Goal: Task Accomplishment & Management: Complete application form

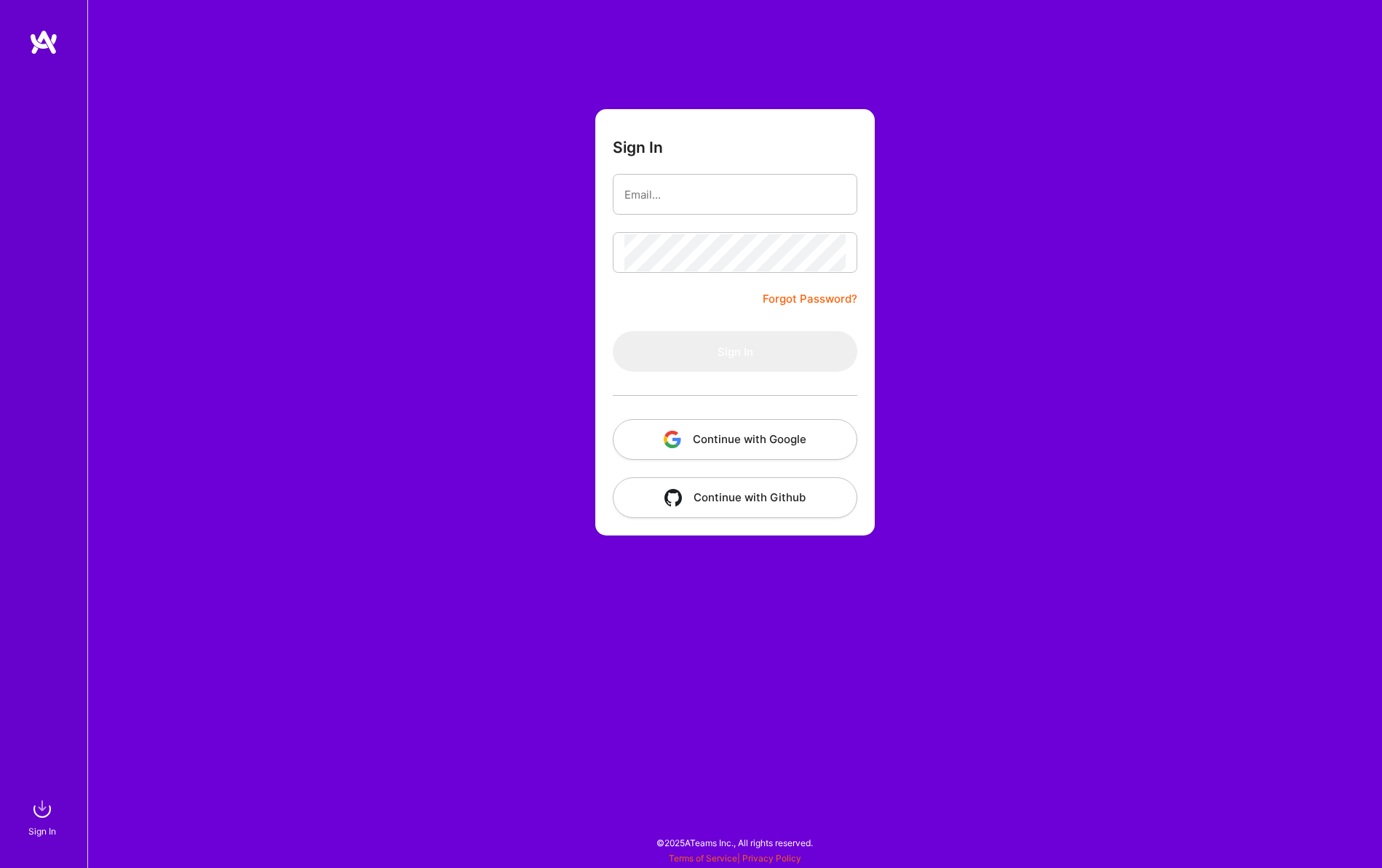
click at [699, 197] on input "email" at bounding box center [735, 194] width 221 height 37
type input "[EMAIL_ADDRESS][DOMAIN_NAME]"
click at [753, 350] on button "Sign In" at bounding box center [735, 351] width 244 height 41
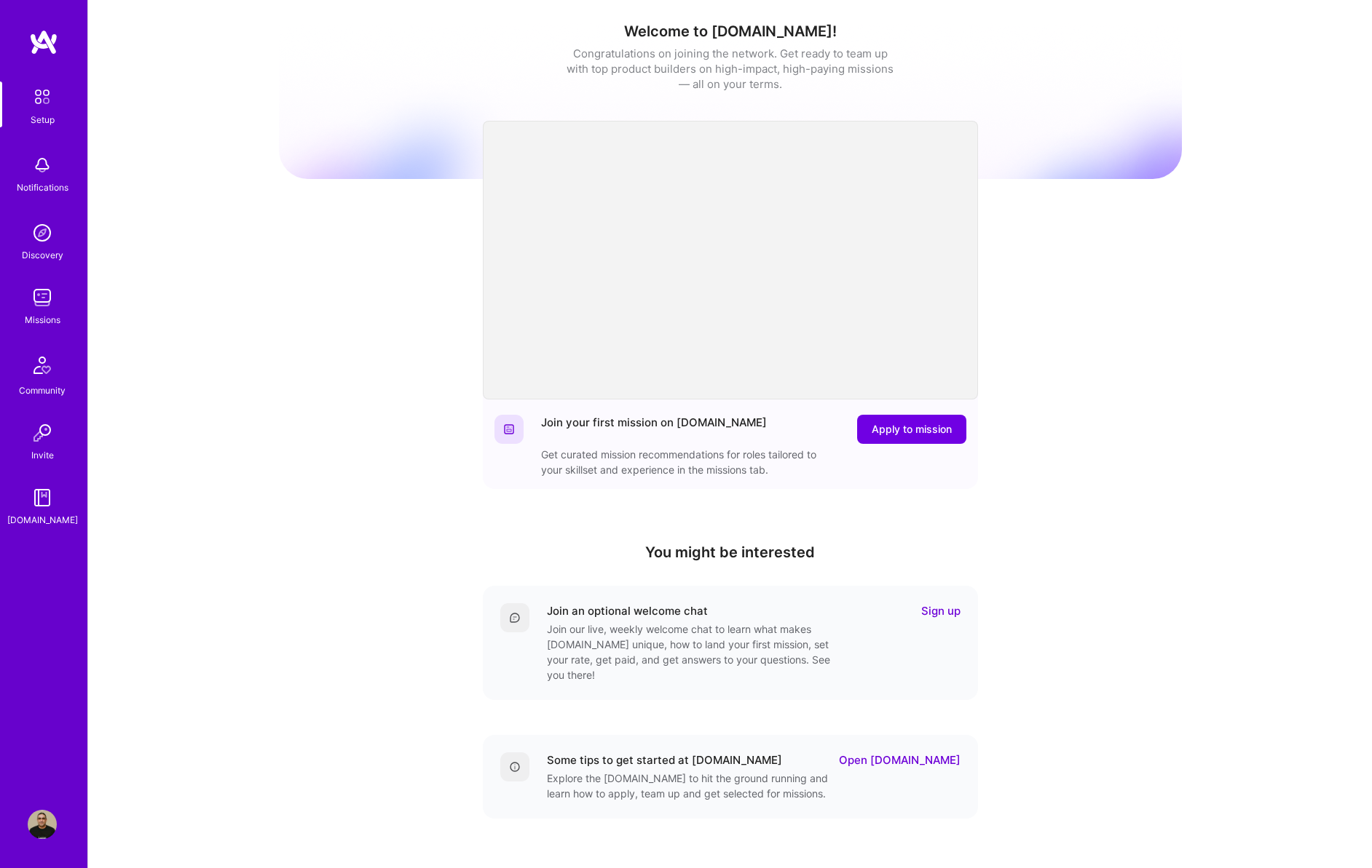
click at [41, 105] on img at bounding box center [41, 96] width 30 height 30
click at [37, 96] on img at bounding box center [41, 96] width 30 height 30
click at [40, 99] on img at bounding box center [41, 96] width 30 height 30
click at [36, 171] on img at bounding box center [42, 165] width 29 height 29
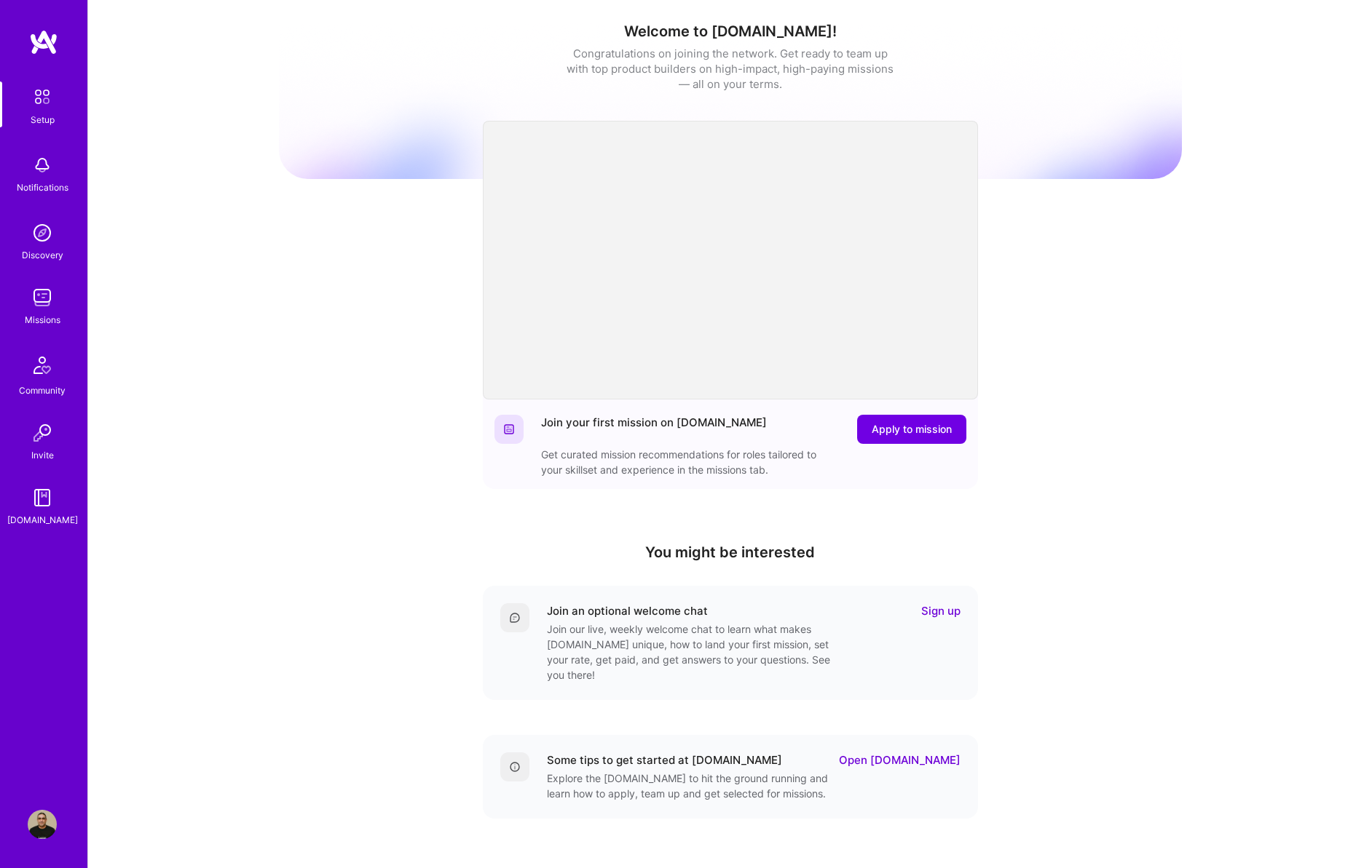
click at [41, 105] on img at bounding box center [41, 96] width 30 height 30
click at [42, 95] on img at bounding box center [41, 96] width 30 height 30
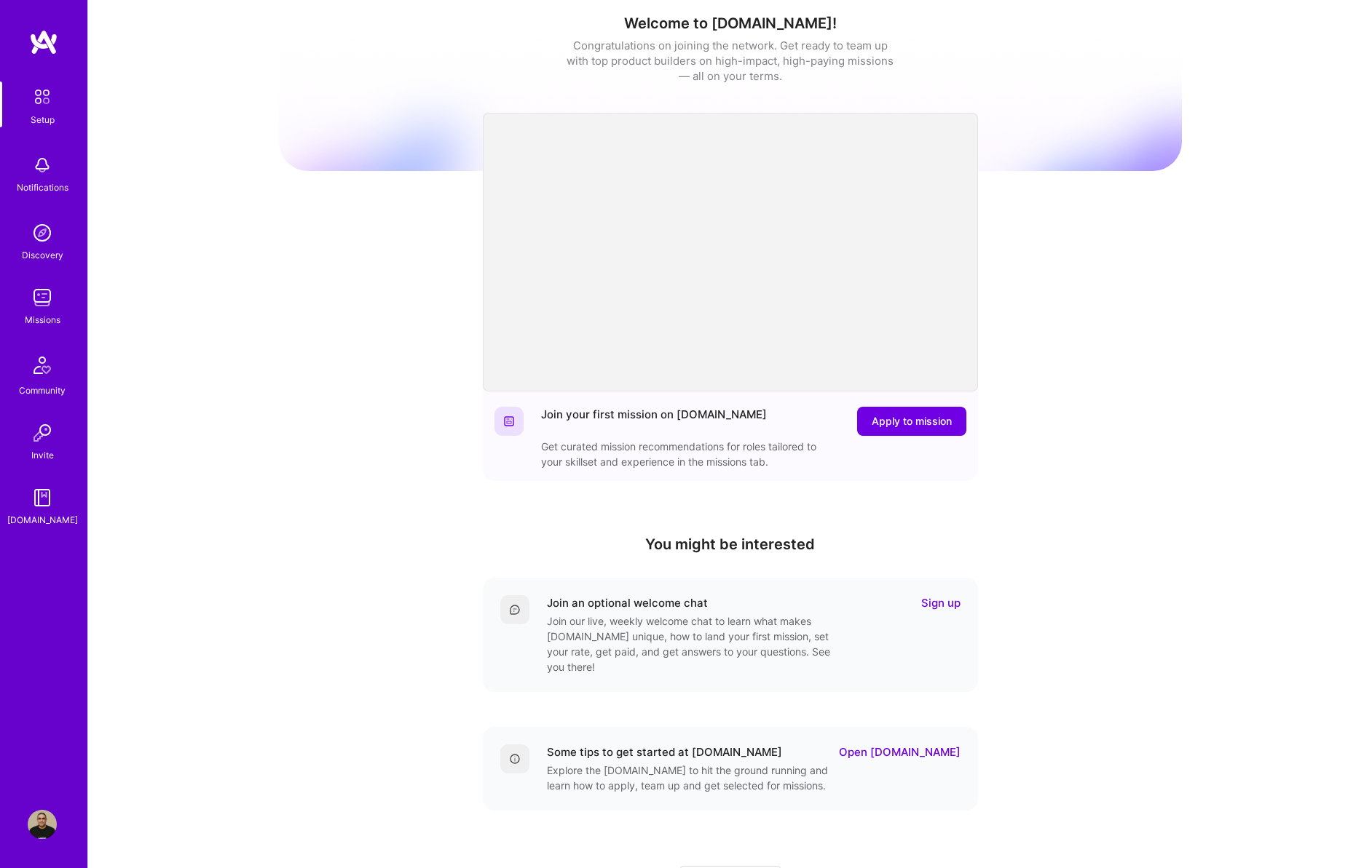
scroll to position [74, 0]
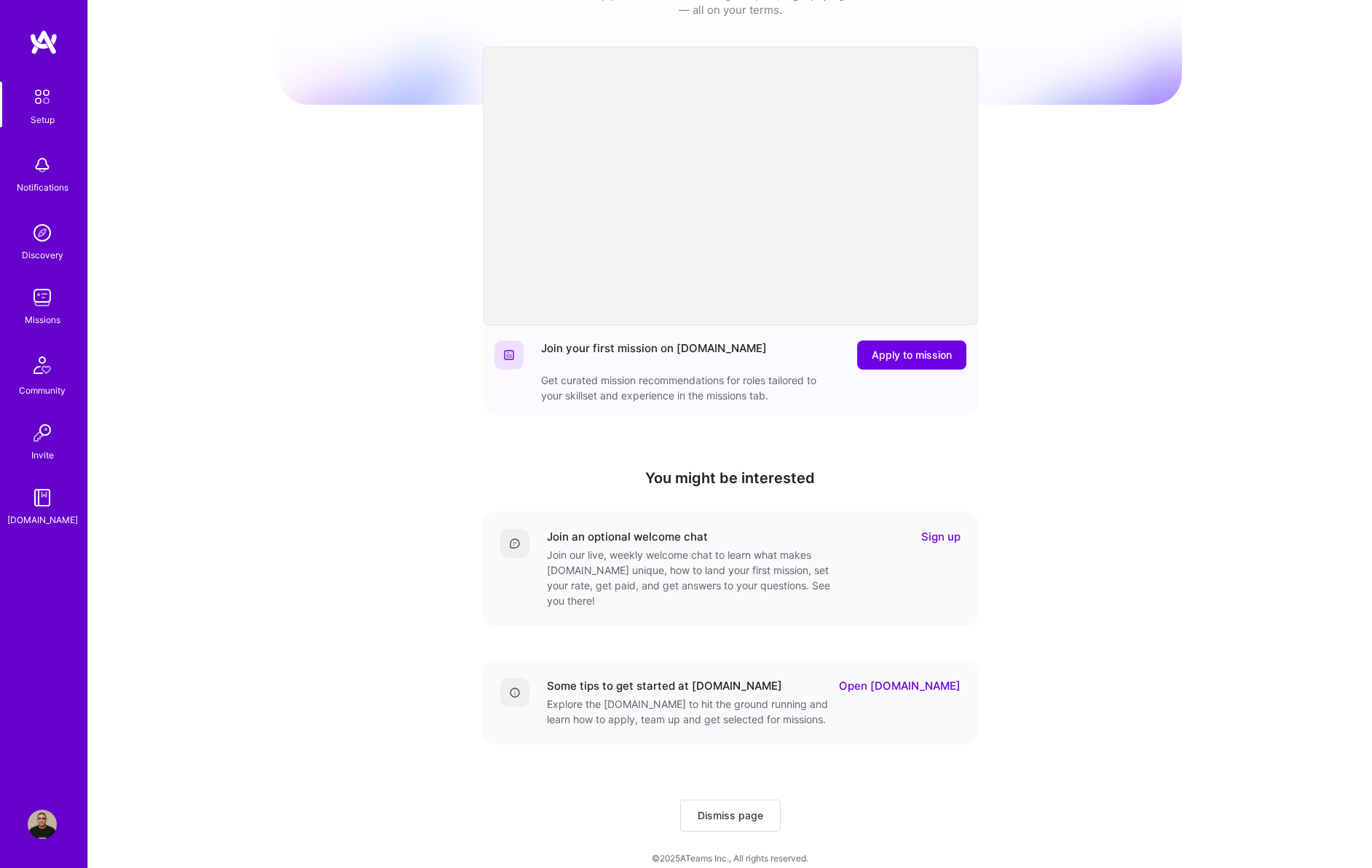
click at [929, 534] on link "Sign up" at bounding box center [941, 537] width 40 height 16
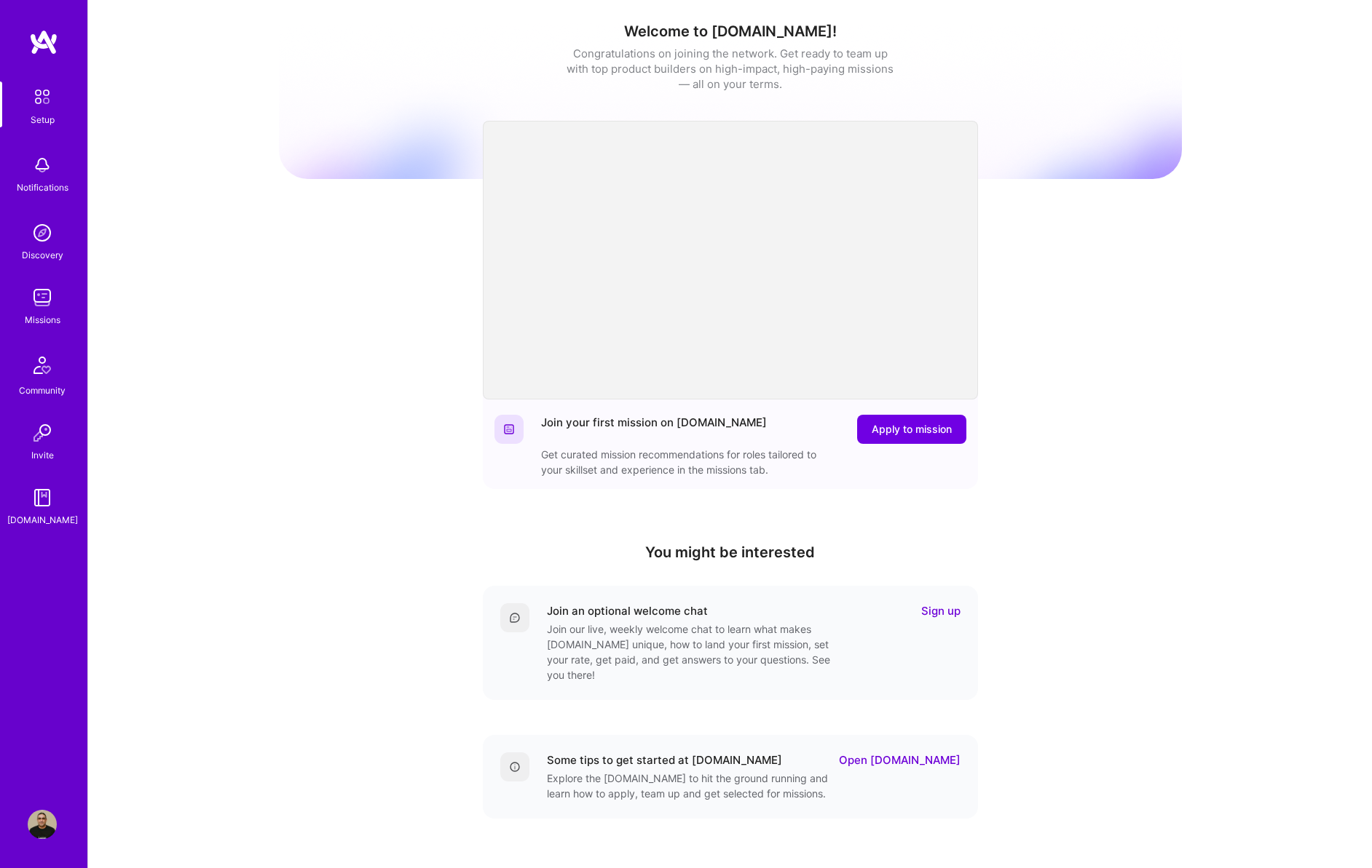
click at [35, 240] on img at bounding box center [42, 233] width 29 height 29
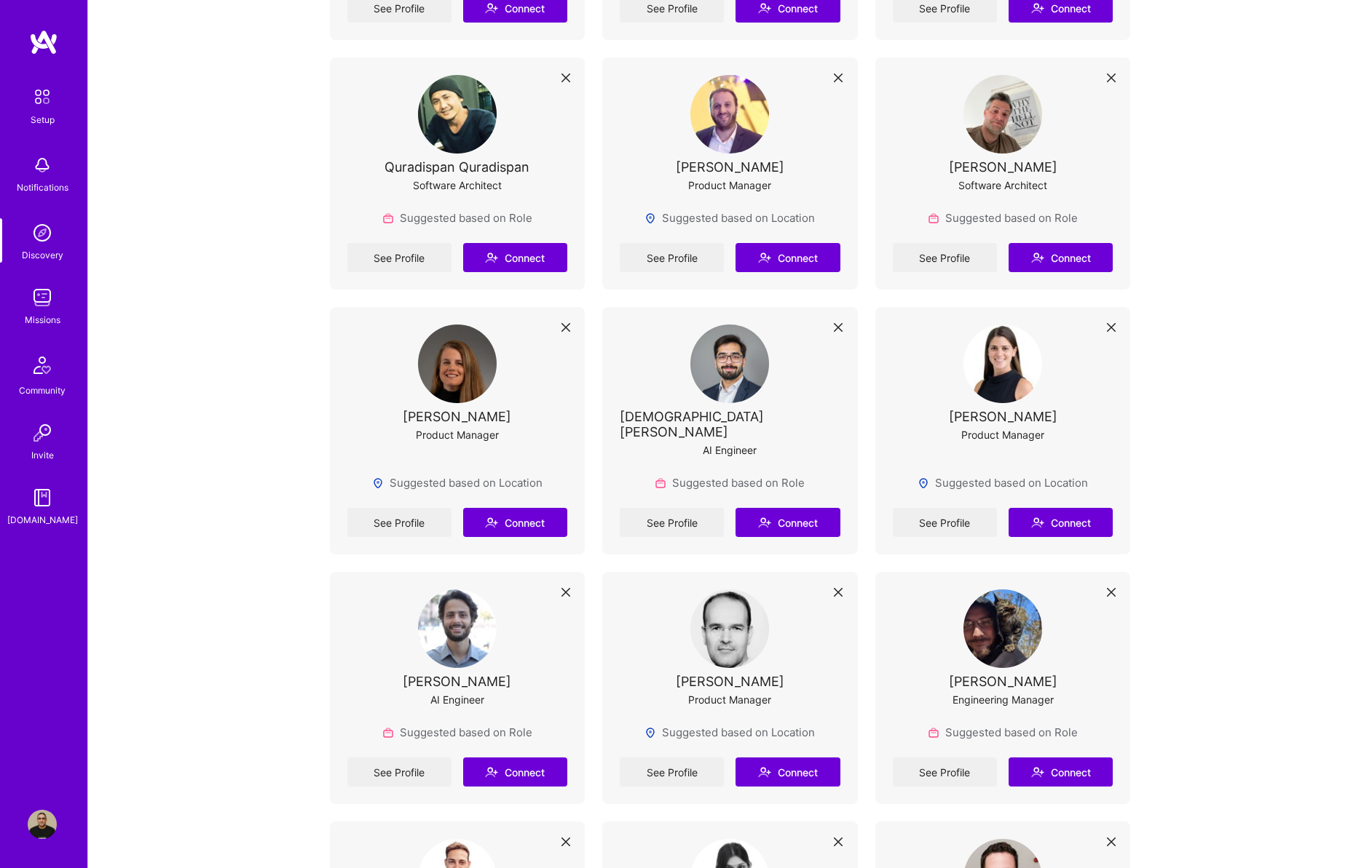
scroll to position [1954, 0]
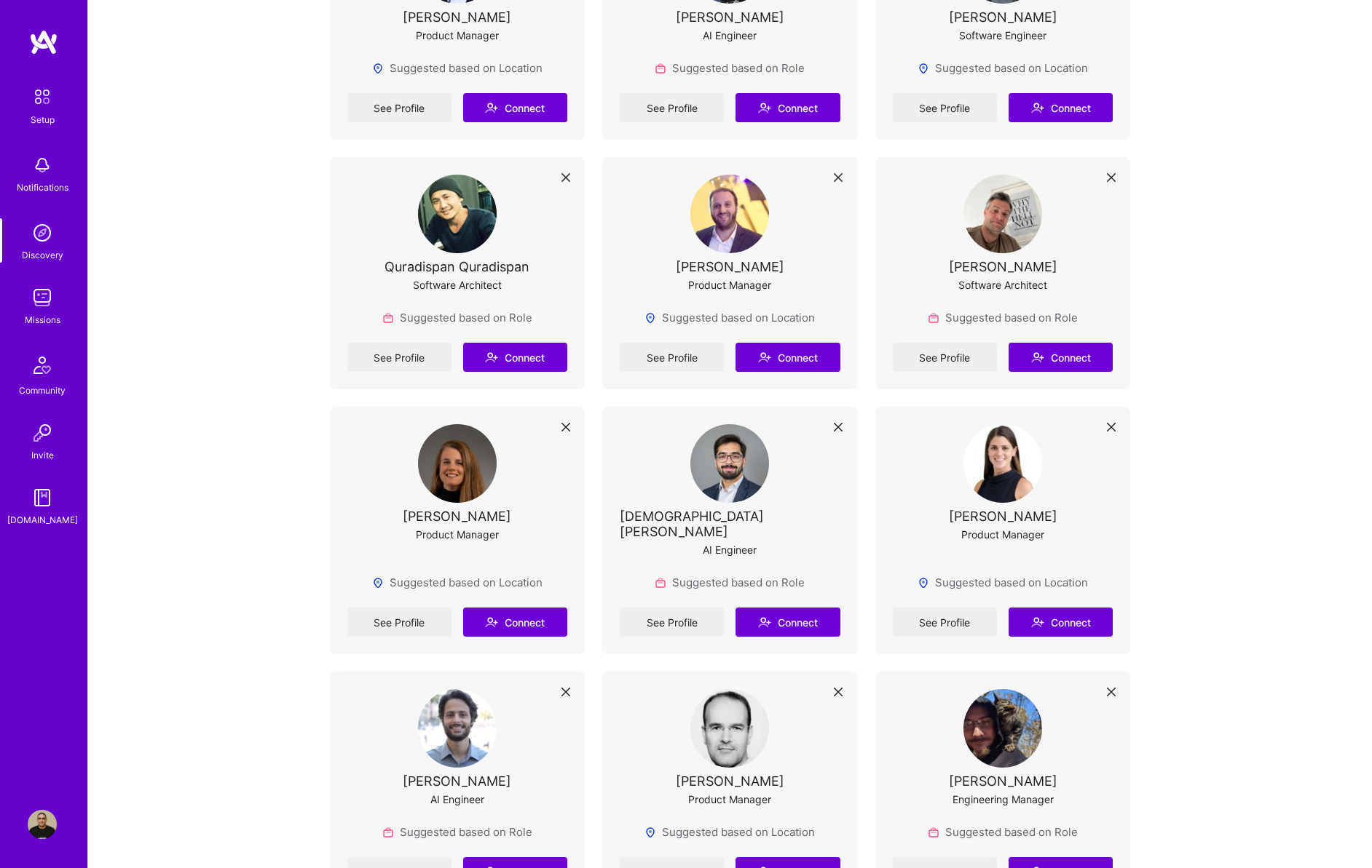
click at [30, 95] on img at bounding box center [41, 96] width 30 height 30
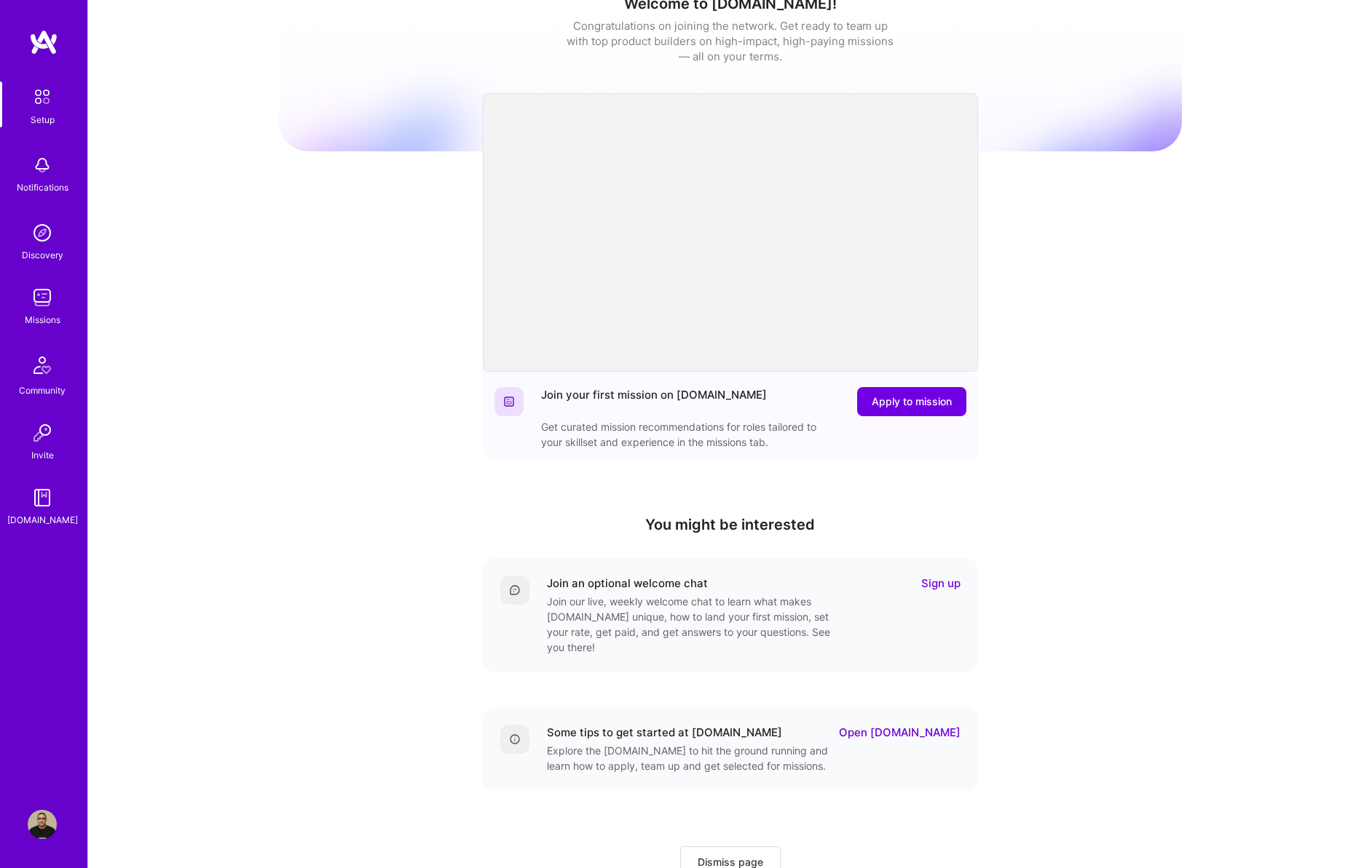
scroll to position [74, 0]
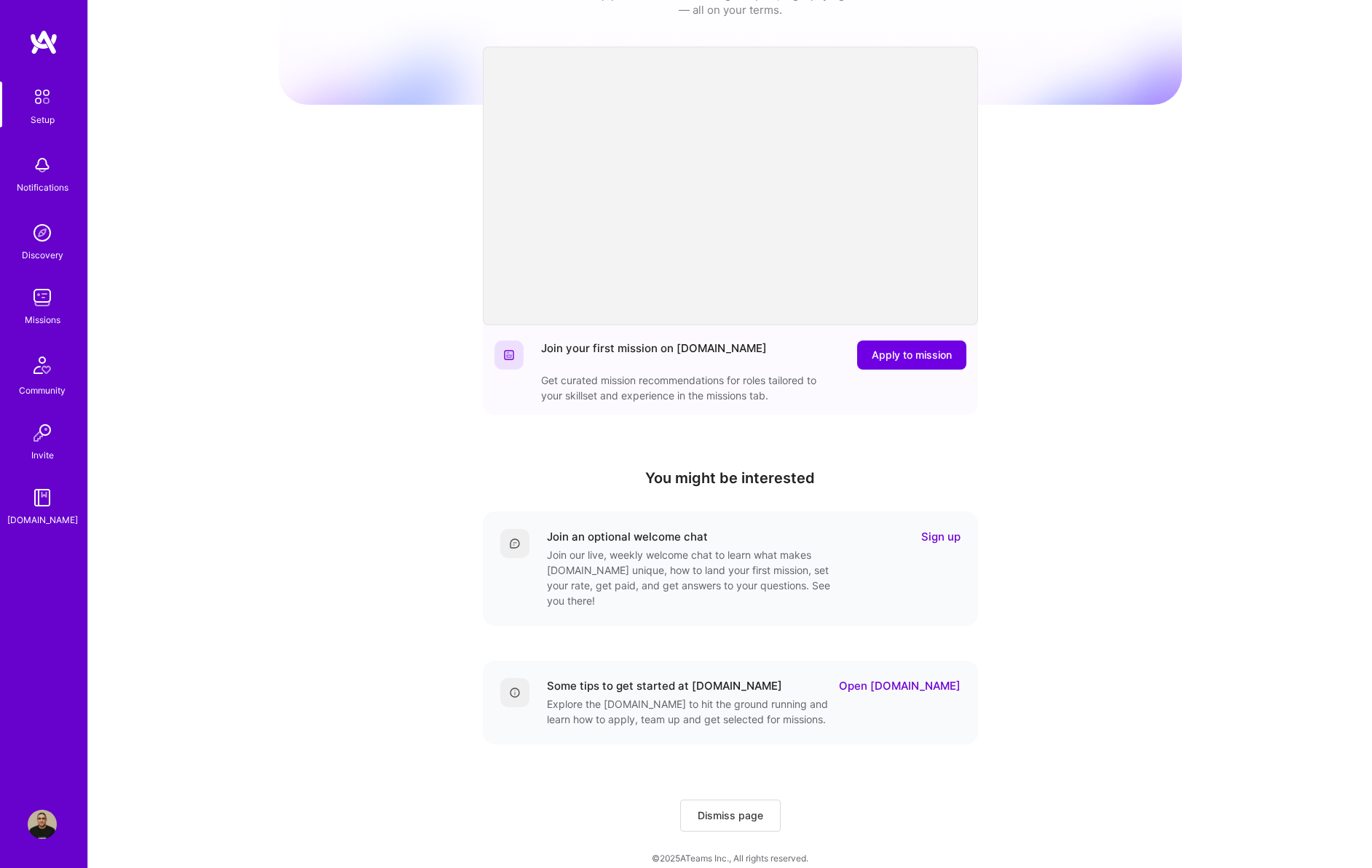
click at [737, 808] on span "Dismiss page" at bounding box center [730, 815] width 66 height 15
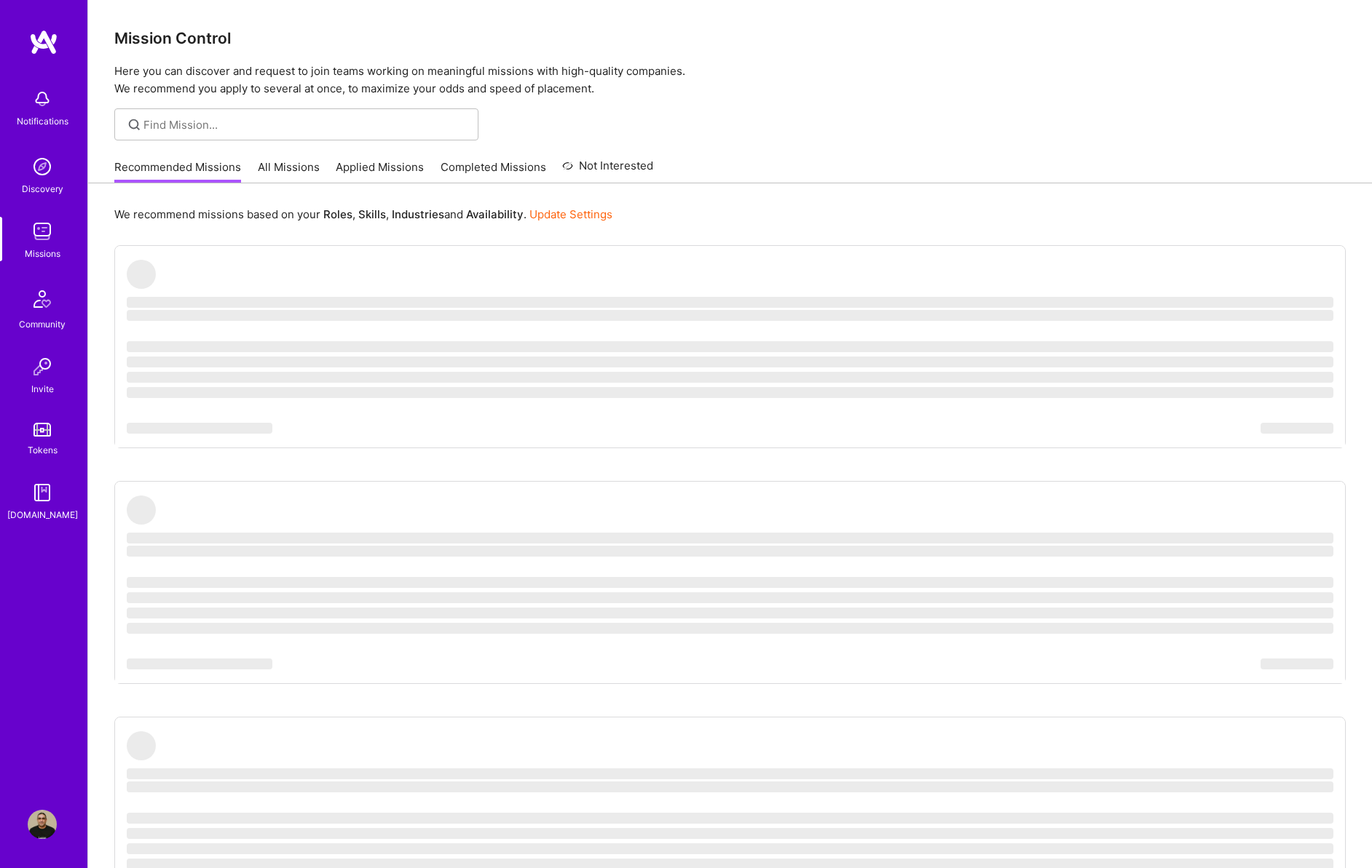
click at [53, 109] on img at bounding box center [42, 99] width 29 height 29
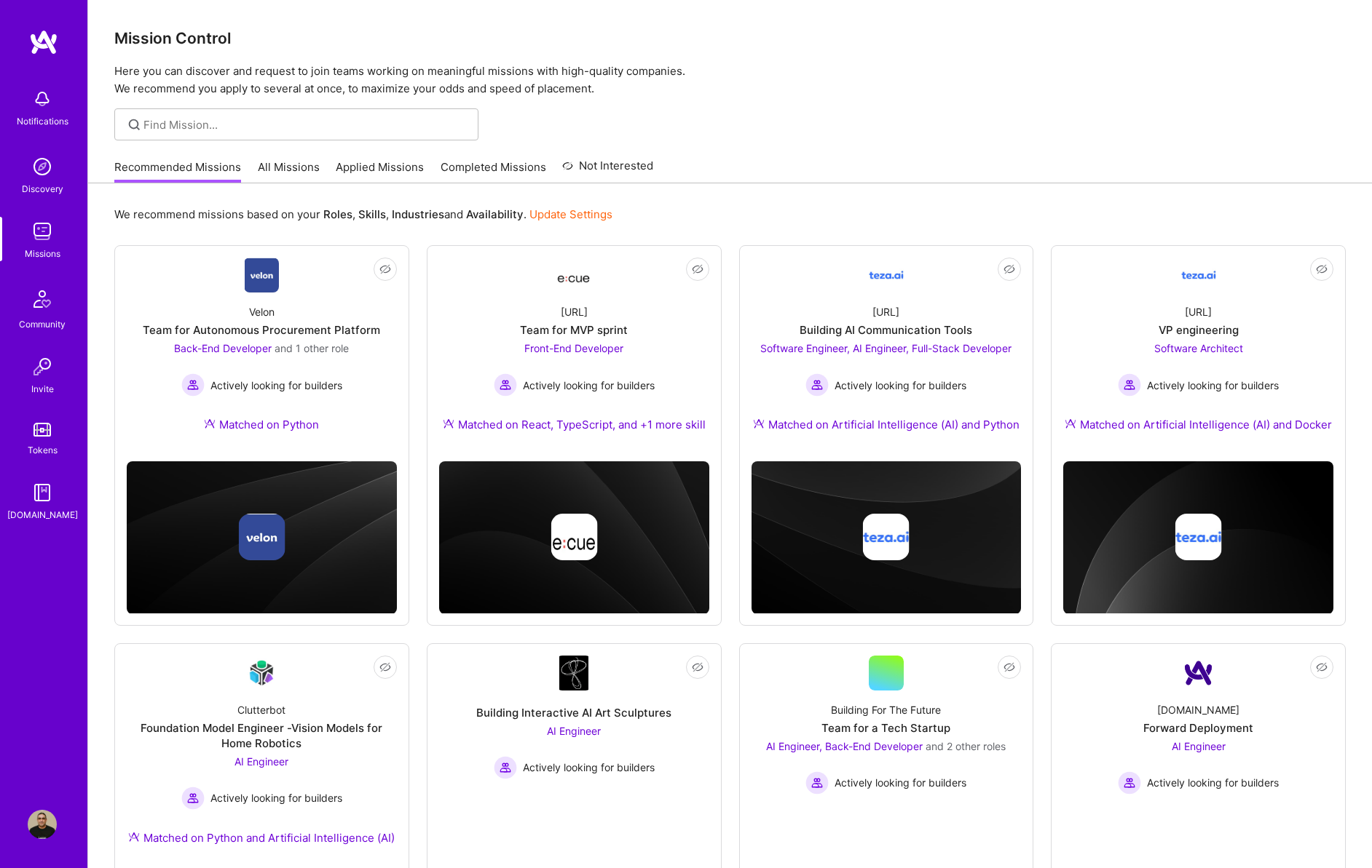
click at [53, 109] on div "Notifications Discovery Missions Community Invite Tokens A.Guide" at bounding box center [43, 301] width 87 height 441
click at [48, 157] on img at bounding box center [42, 167] width 29 height 29
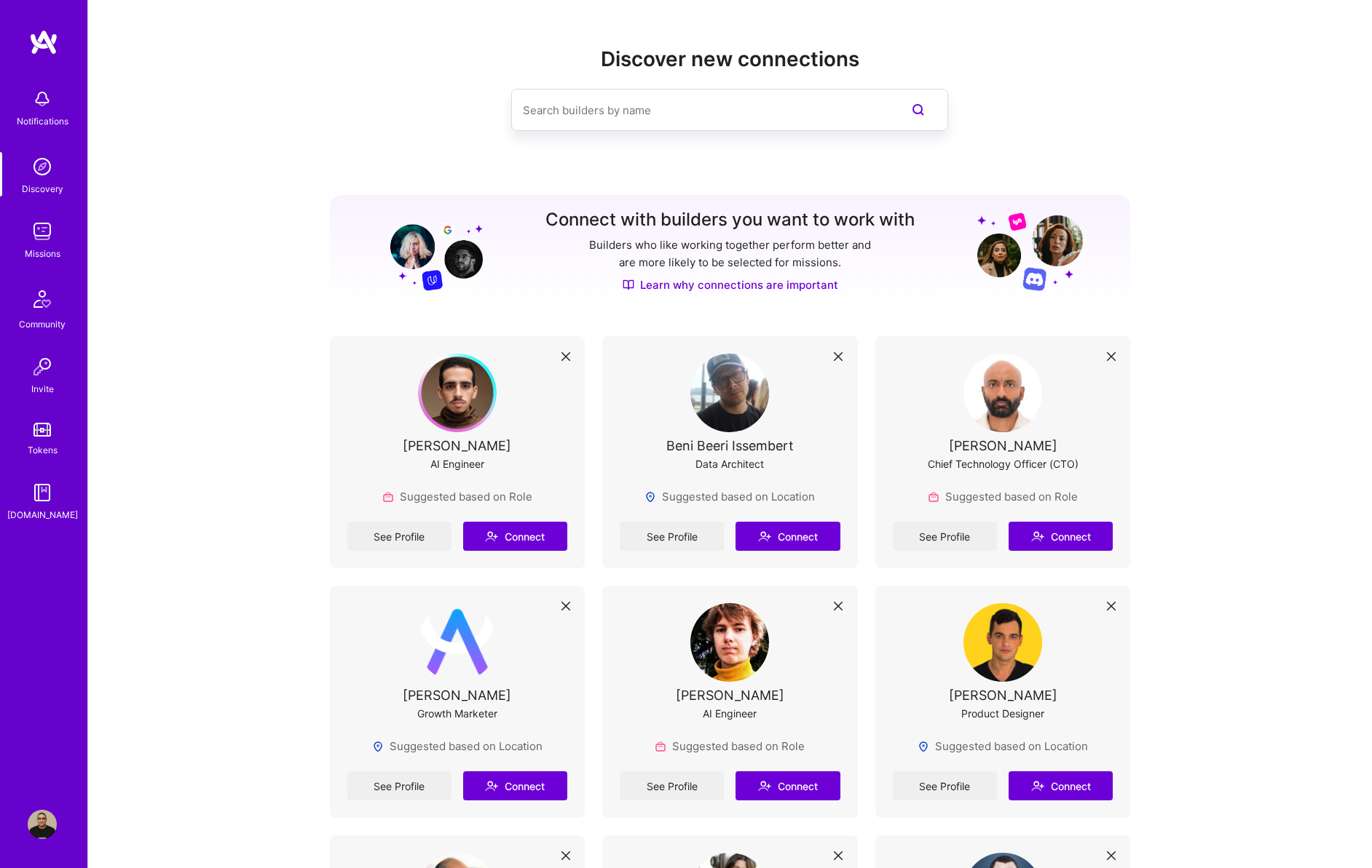
click at [40, 231] on img at bounding box center [42, 231] width 29 height 29
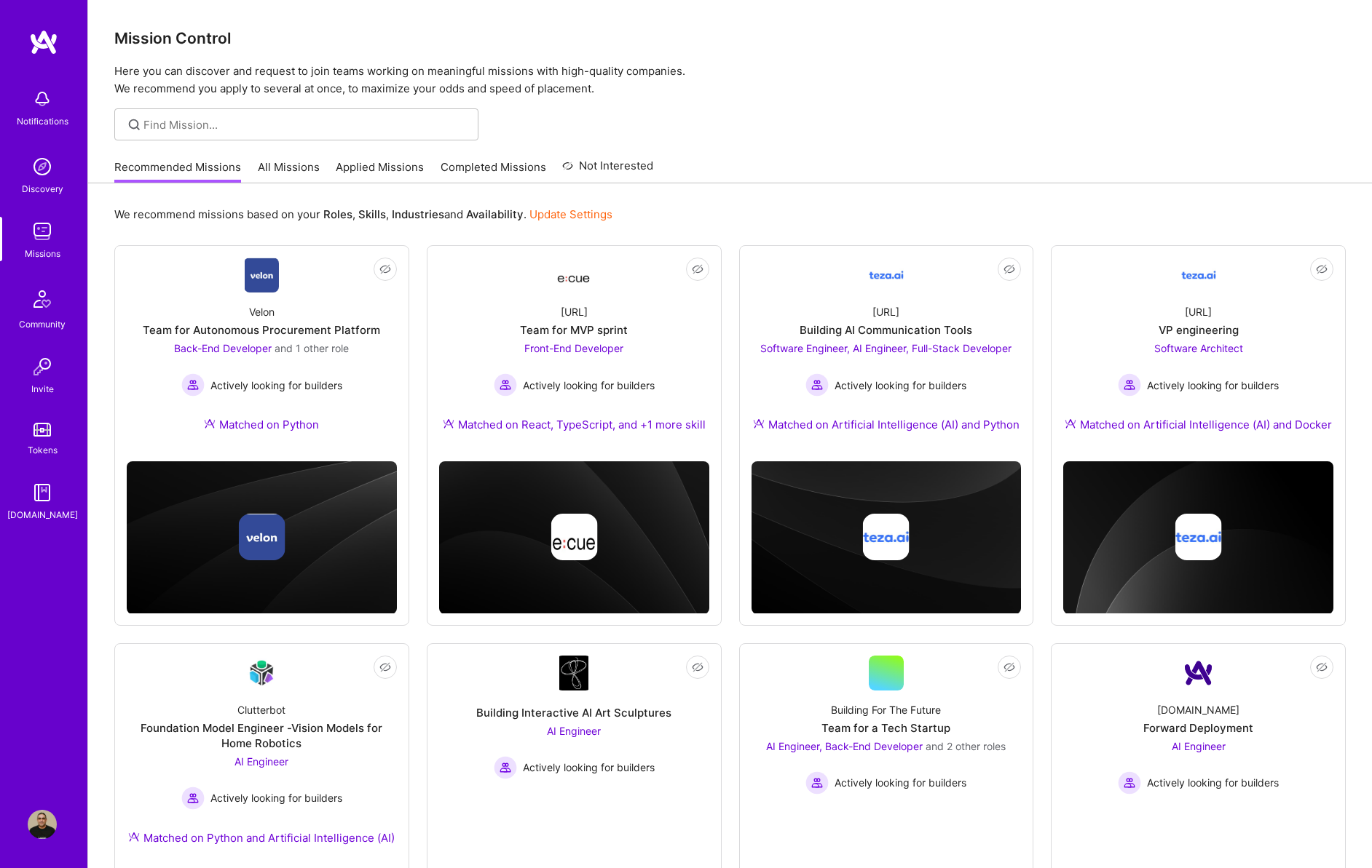
click at [54, 41] on img at bounding box center [44, 42] width 29 height 26
click at [41, 826] on img at bounding box center [42, 825] width 29 height 29
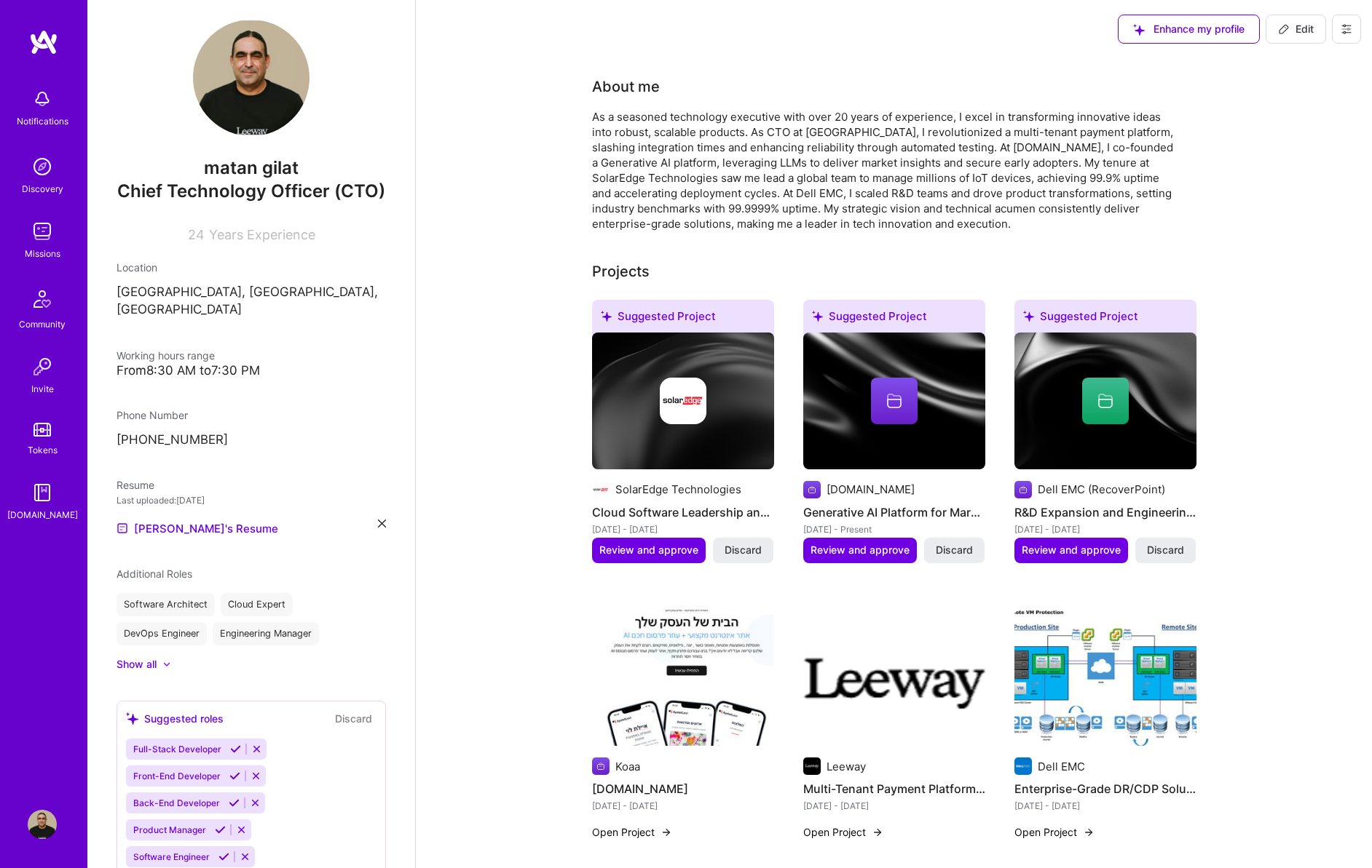
scroll to position [29, 0]
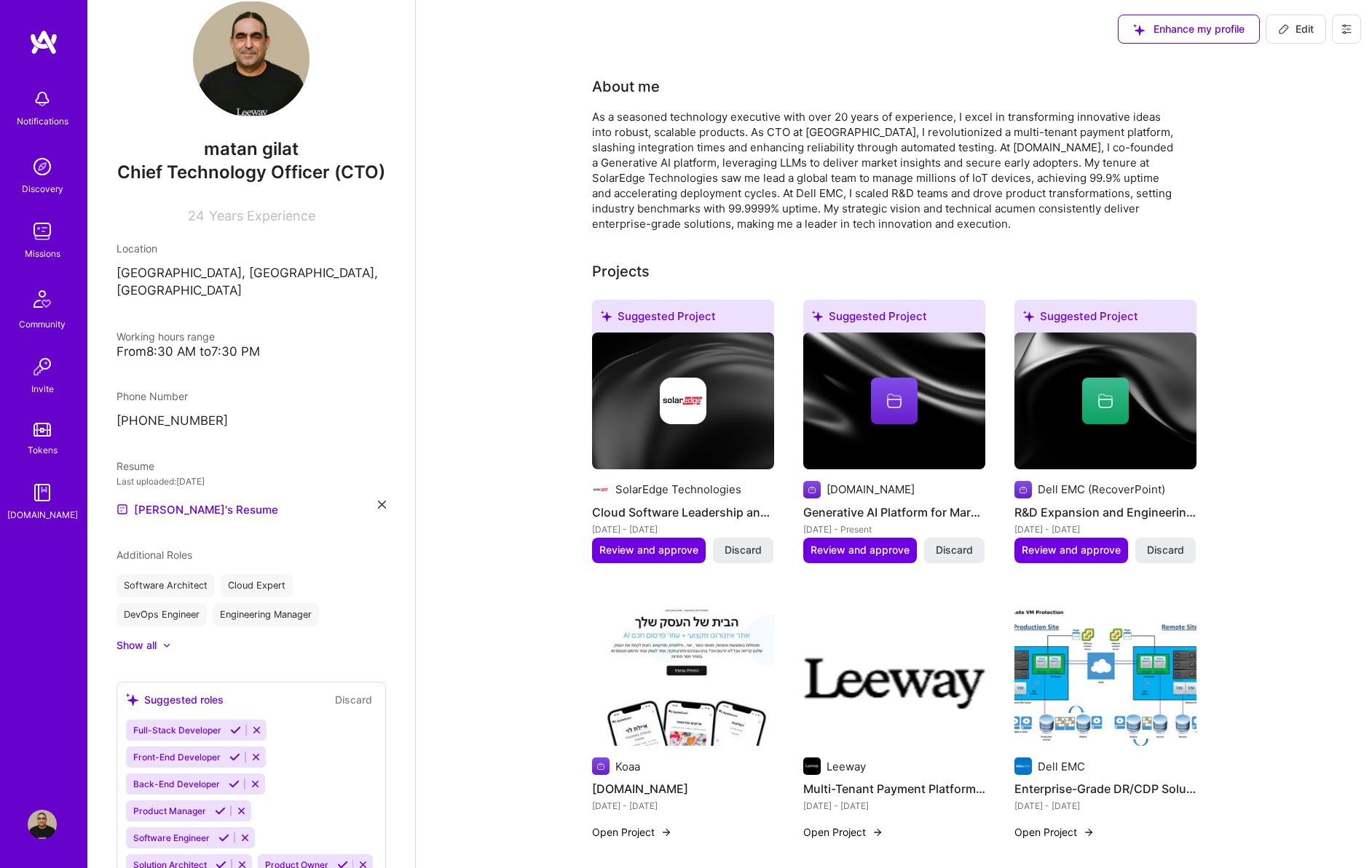
click at [1341, 24] on icon at bounding box center [1346, 29] width 11 height 11
click at [588, 54] on div "Enhance my profile Edit" at bounding box center [893, 29] width 956 height 58
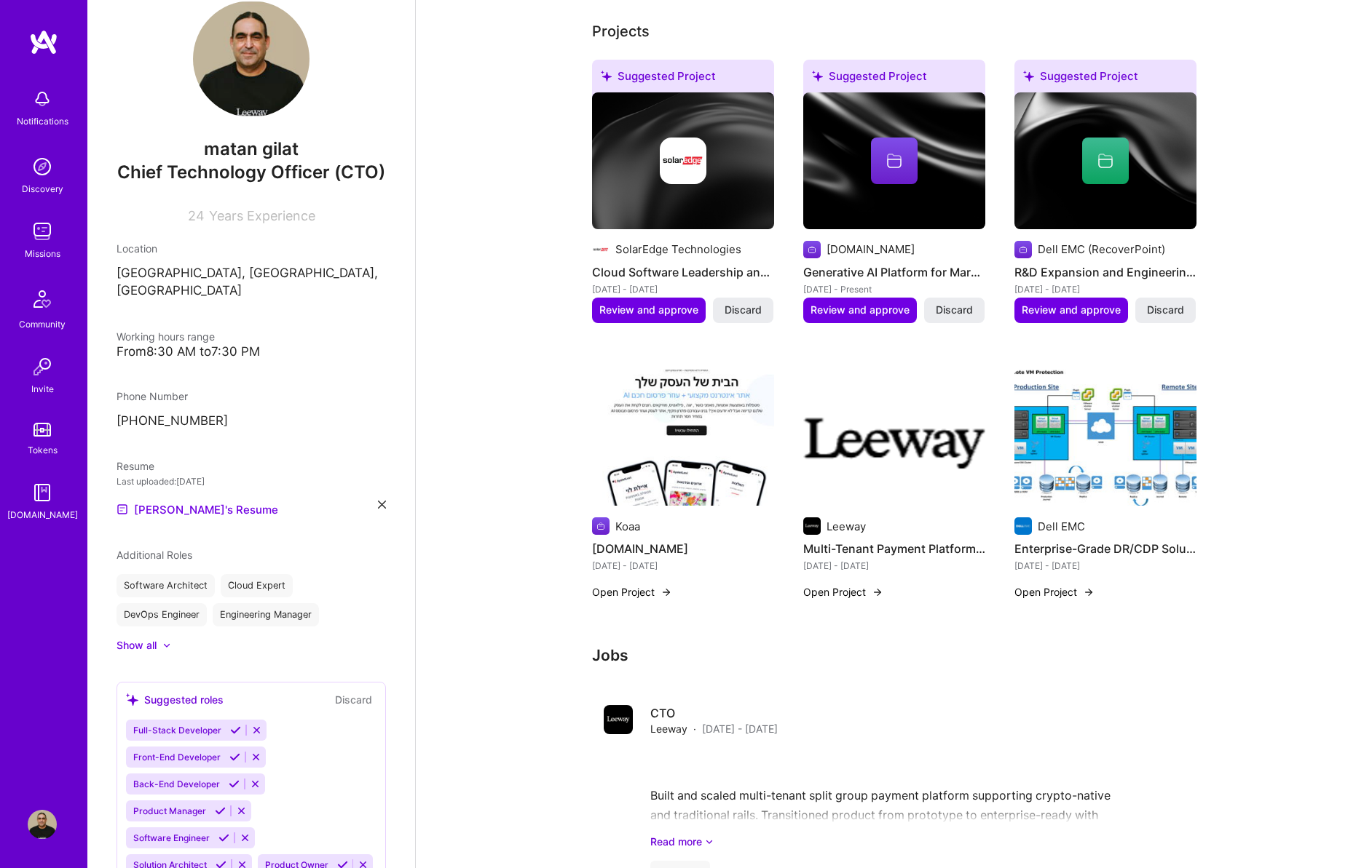
scroll to position [340, 0]
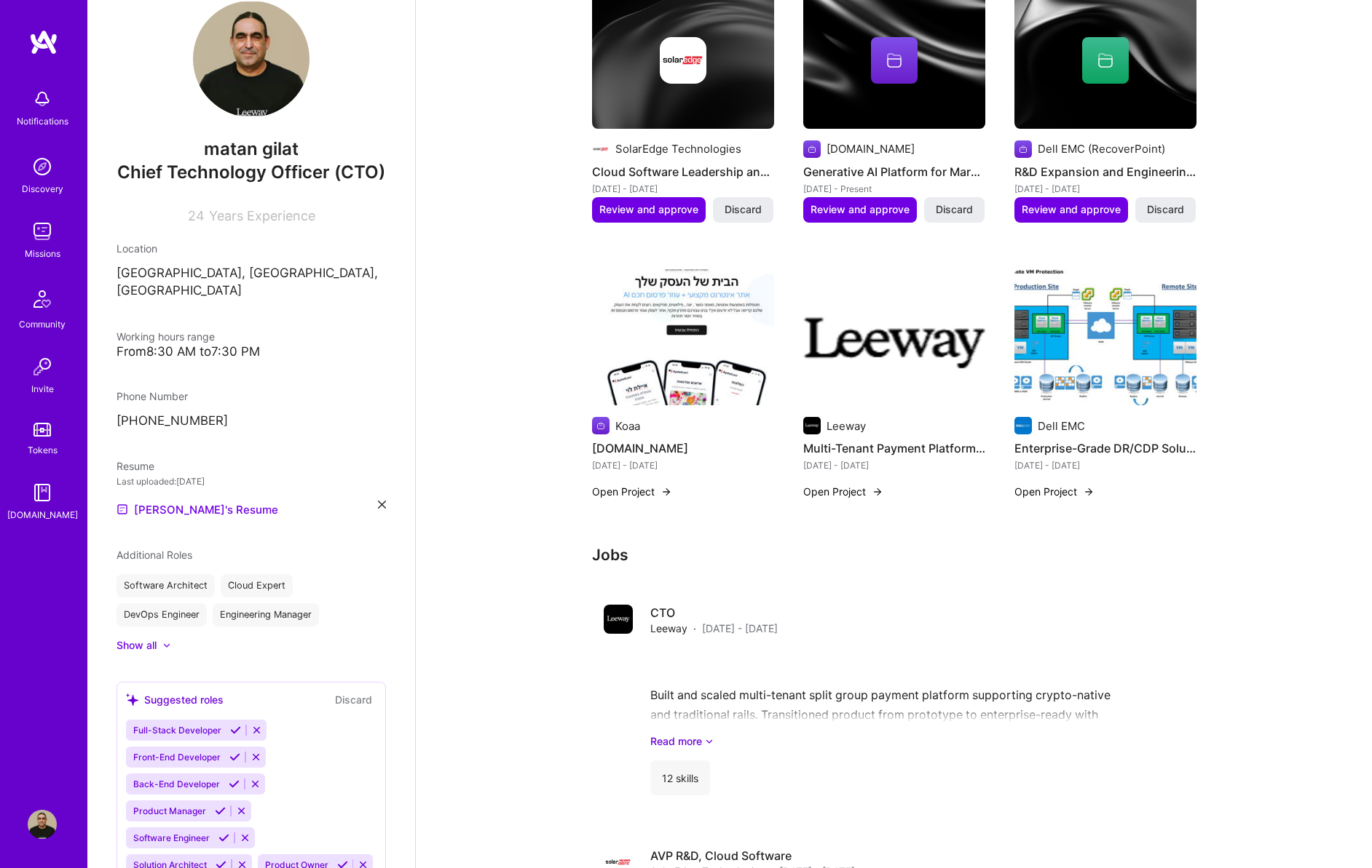
click at [41, 177] on img at bounding box center [42, 167] width 29 height 29
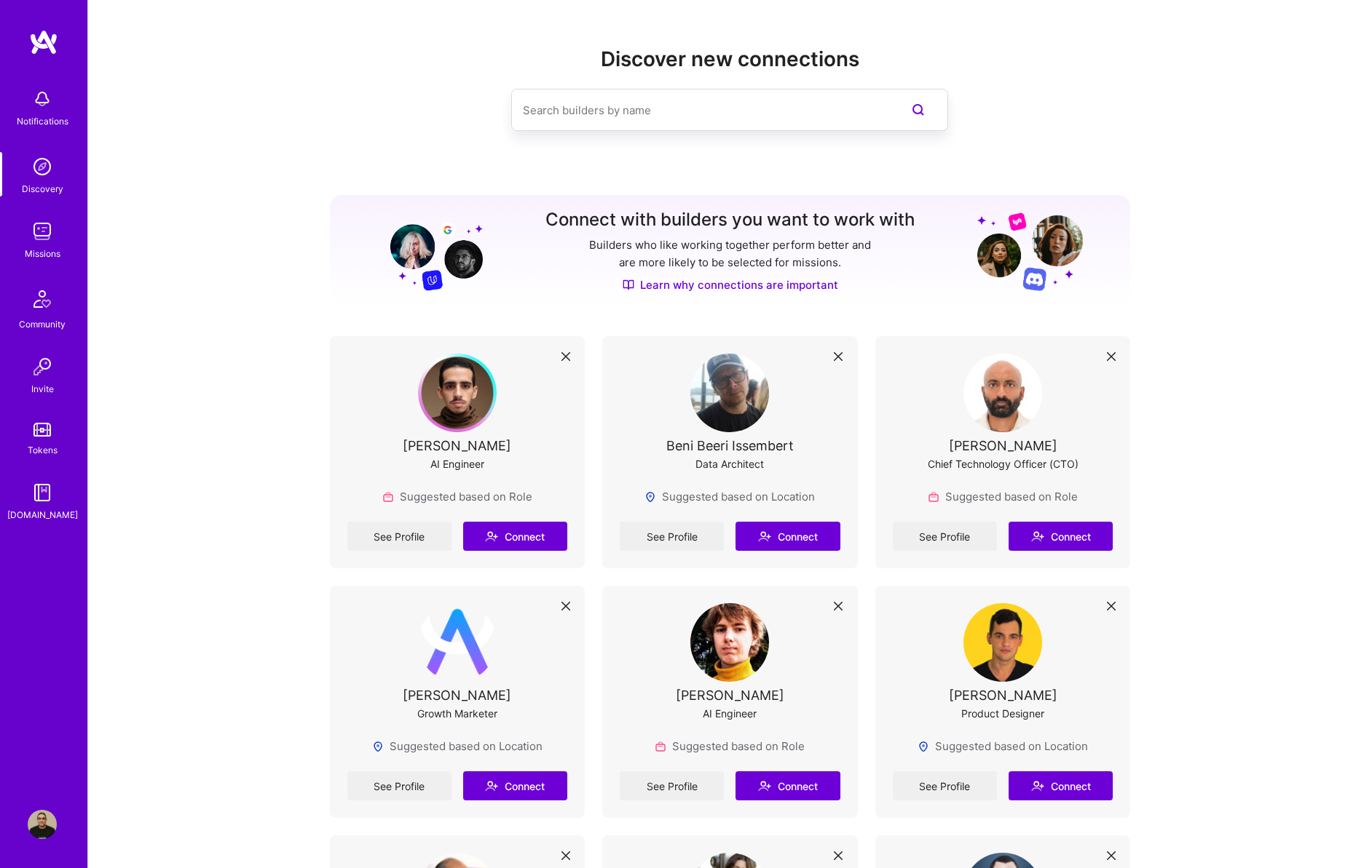
click at [42, 250] on div "Missions" at bounding box center [42, 254] width 35 height 16
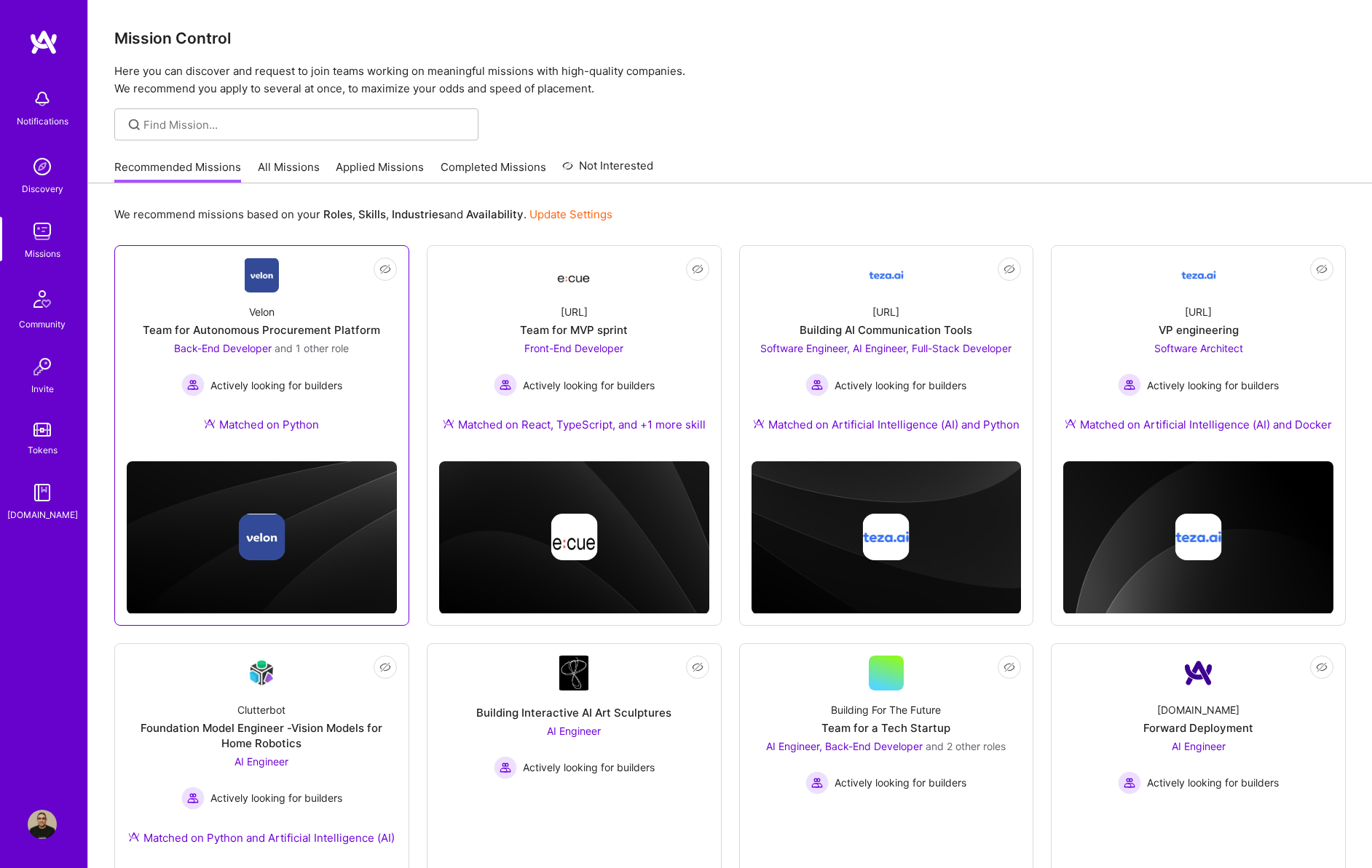
click at [235, 324] on div "Team for Autonomous Procurement Platform" at bounding box center [261, 330] width 238 height 16
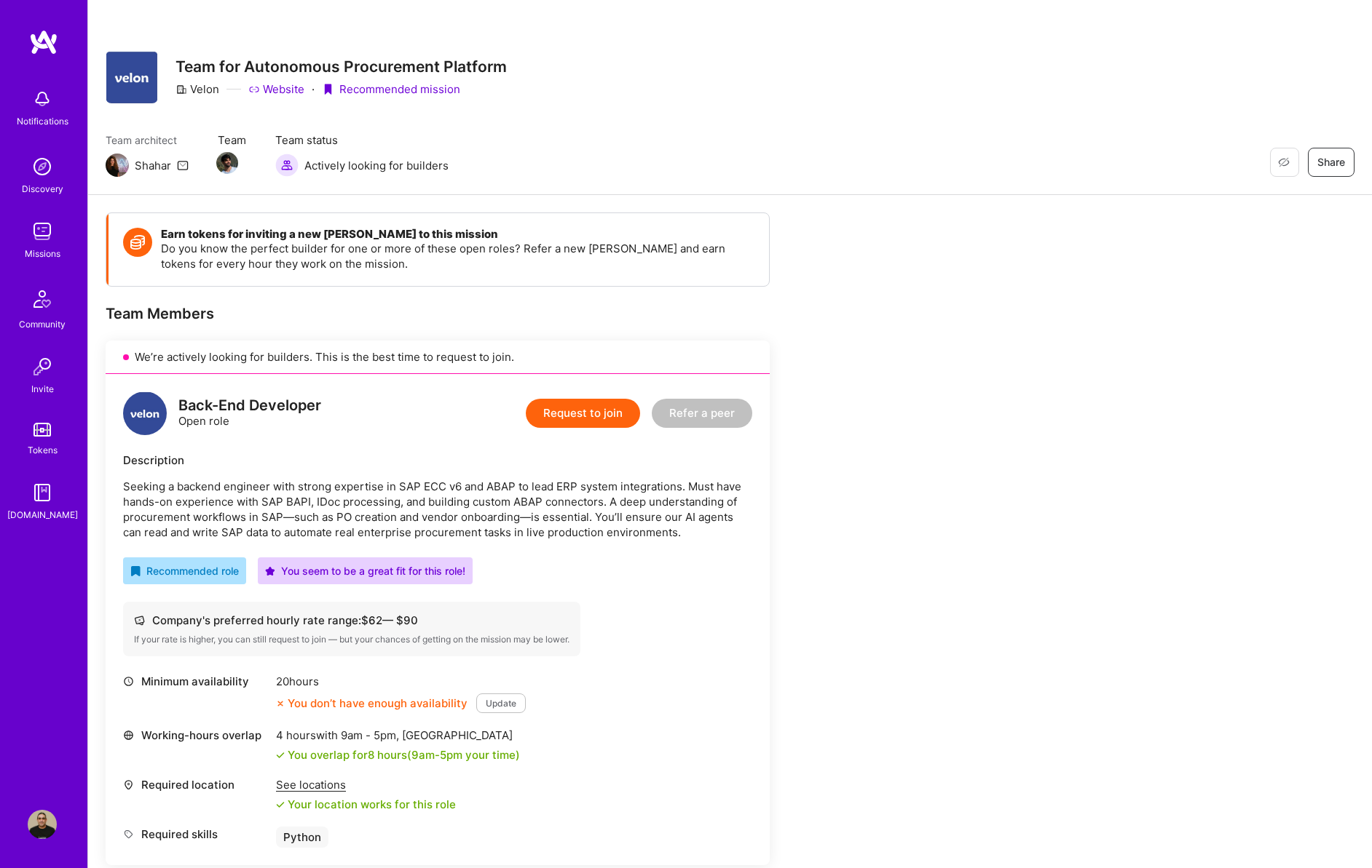
click at [486, 710] on button "Update" at bounding box center [500, 703] width 49 height 20
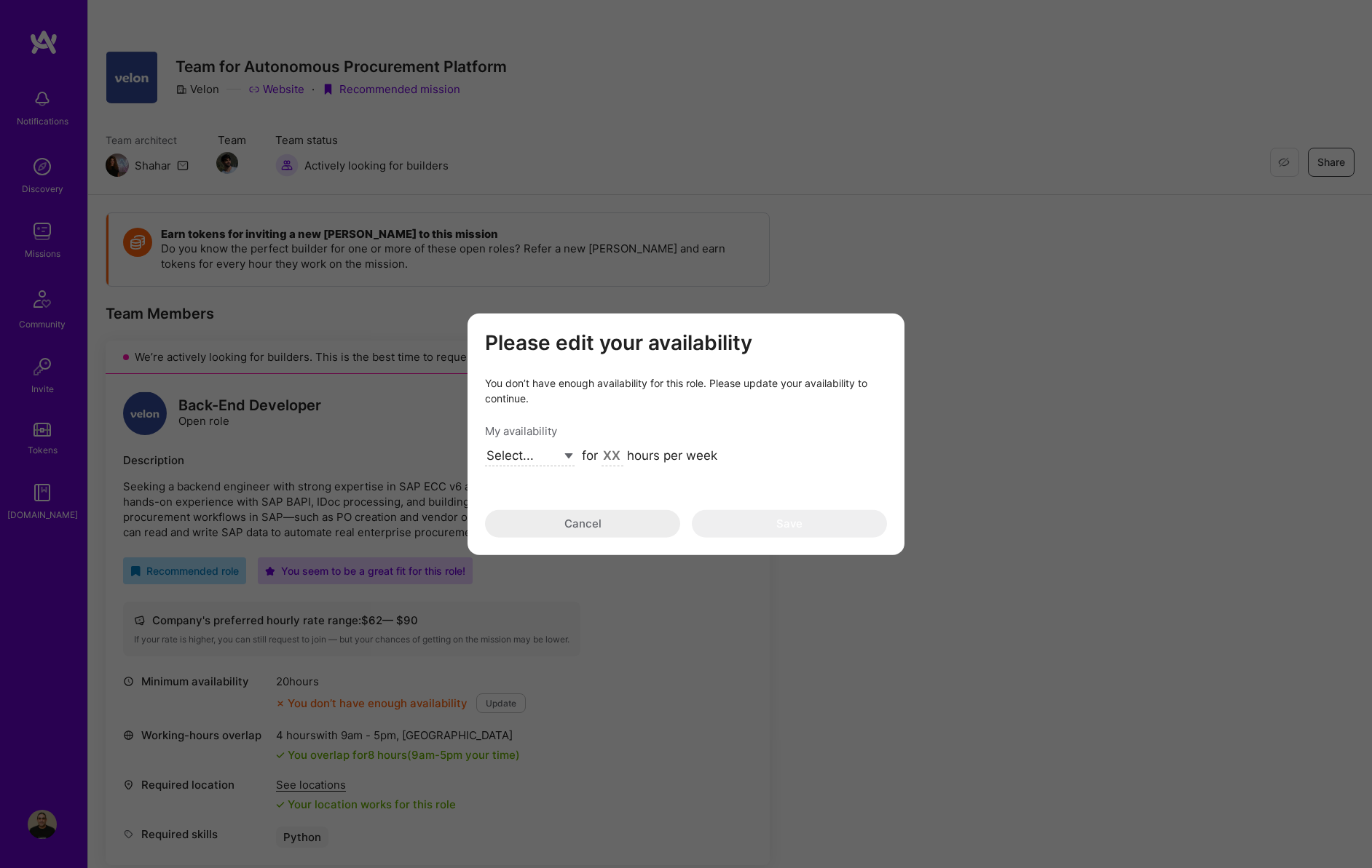
click at [569, 460] on select "Select... Right Now Future Date Not Available" at bounding box center [530, 456] width 90 height 20
select select "Right Now"
click at [485, 447] on select "Select... Right Now Future Date Not Available" at bounding box center [530, 456] width 90 height 20
click at [600, 455] on div "for hours per week" at bounding box center [649, 457] width 136 height 19
click at [617, 459] on input "modal" at bounding box center [612, 457] width 22 height 19
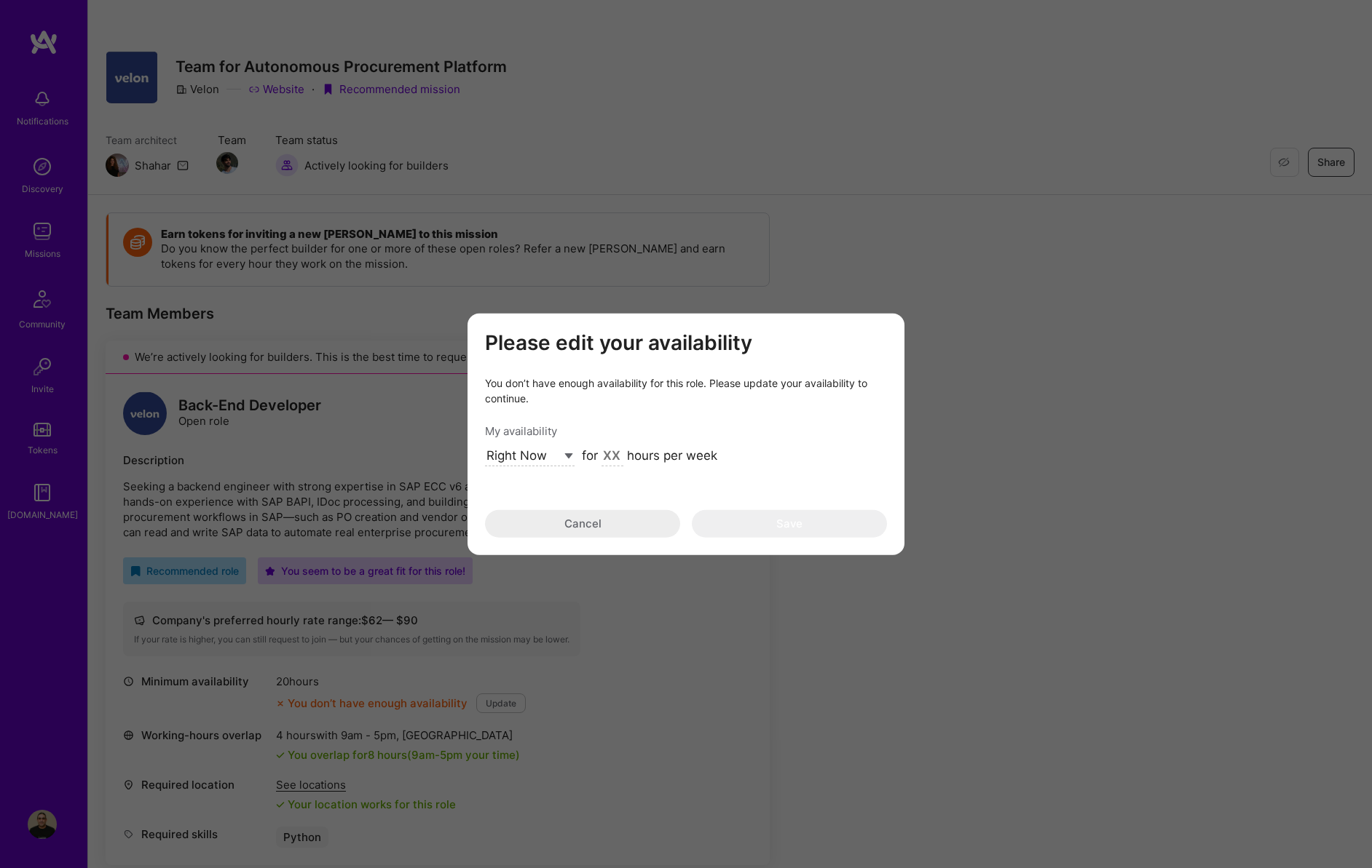
click at [617, 459] on input "modal" at bounding box center [612, 457] width 22 height 19
type input "40"
click at [797, 523] on button "Save" at bounding box center [790, 524] width 195 height 28
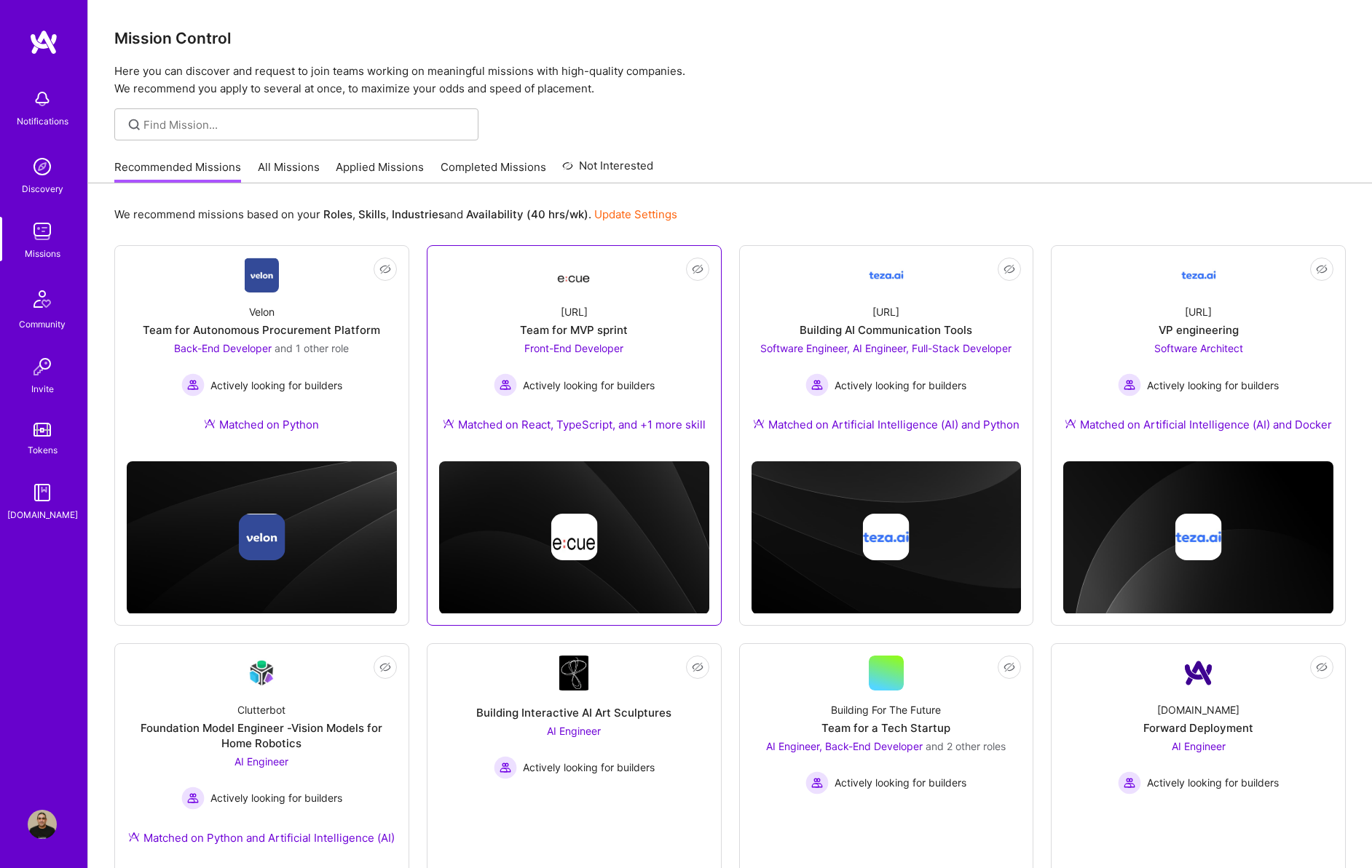
click at [576, 294] on div "Ecue.ai Team for MVP sprint Front-End Developer Actively looking for builders M…" at bounding box center [574, 371] width 270 height 157
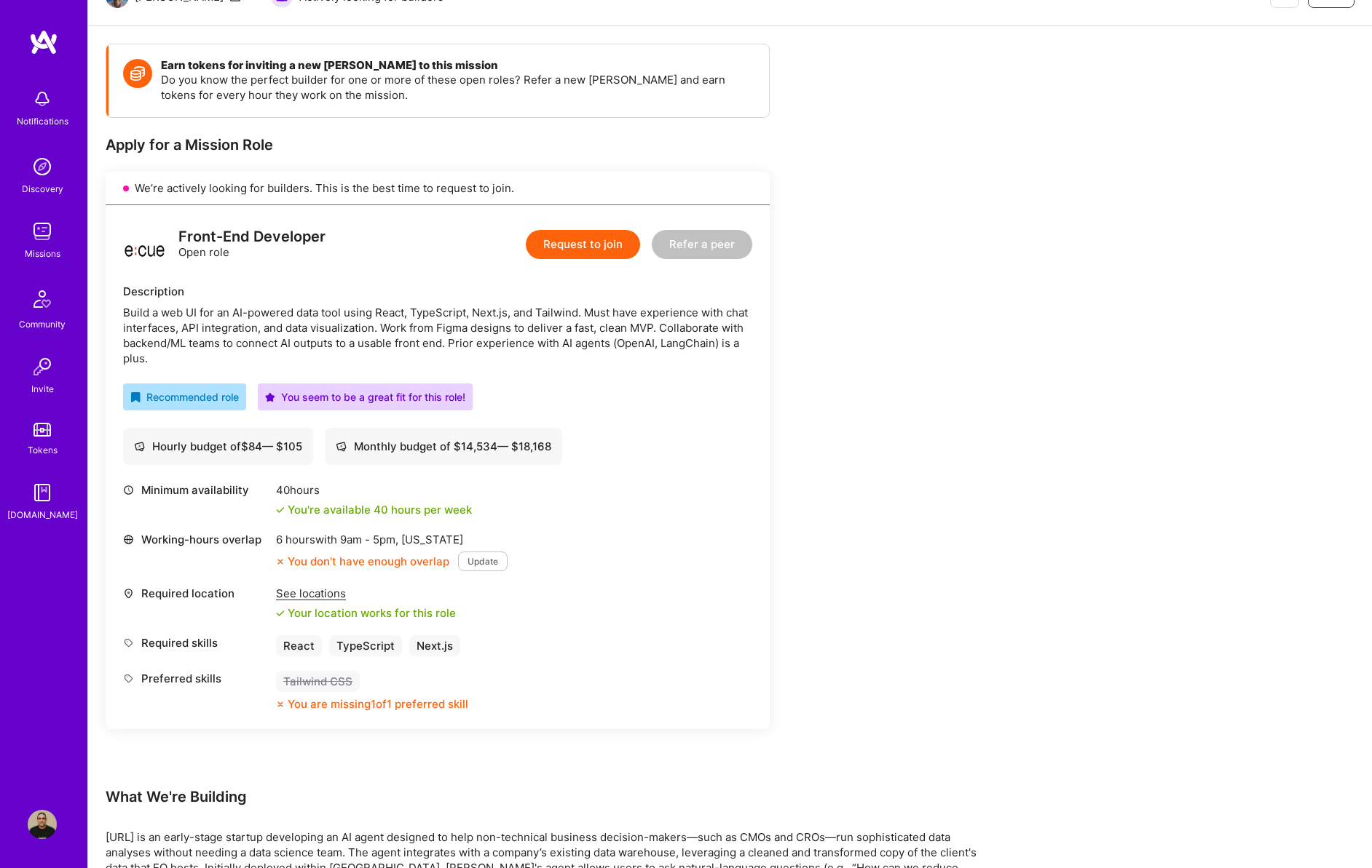
scroll to position [370, 0]
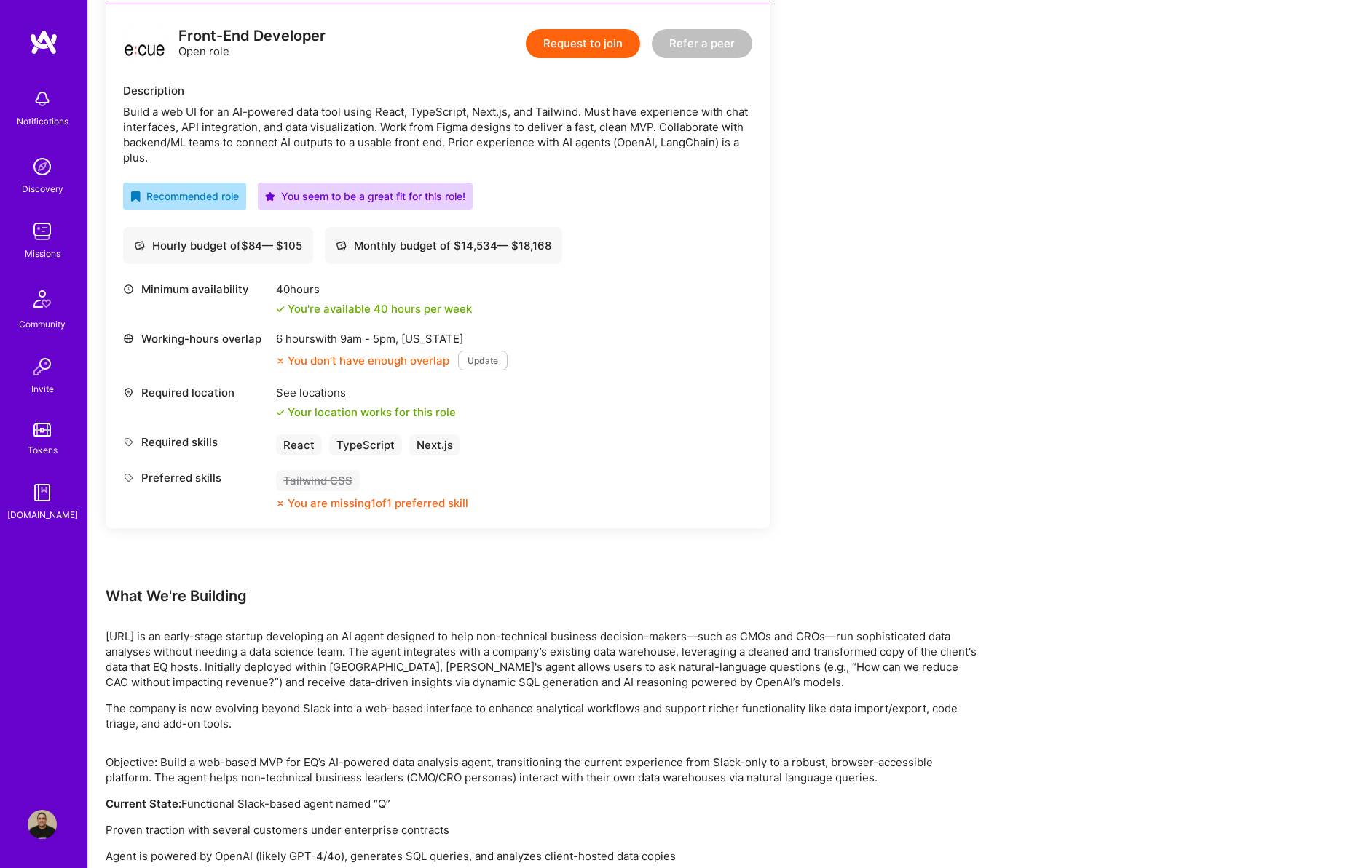
click at [470, 361] on button "Update" at bounding box center [482, 360] width 49 height 20
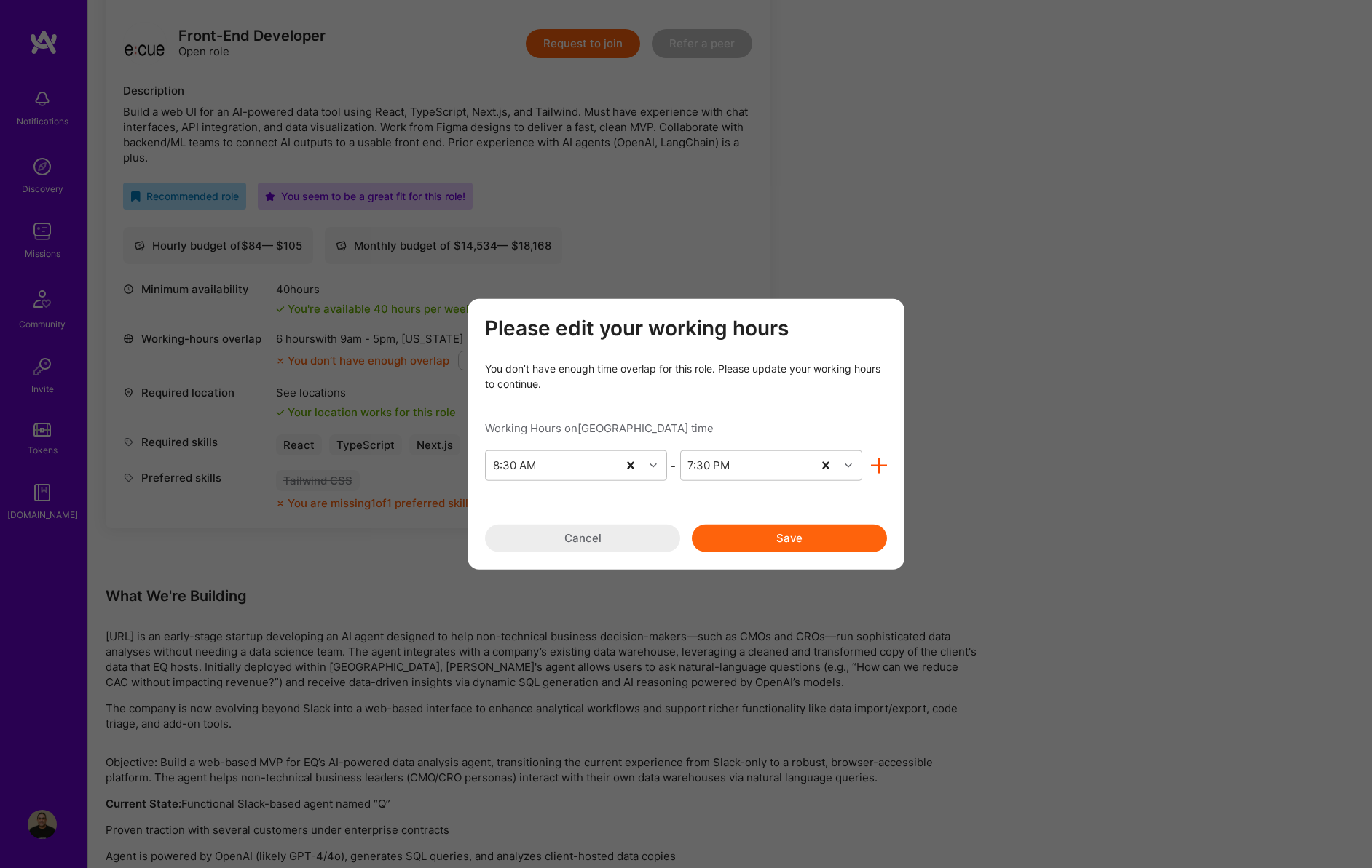
click at [794, 542] on button "Save" at bounding box center [790, 539] width 195 height 28
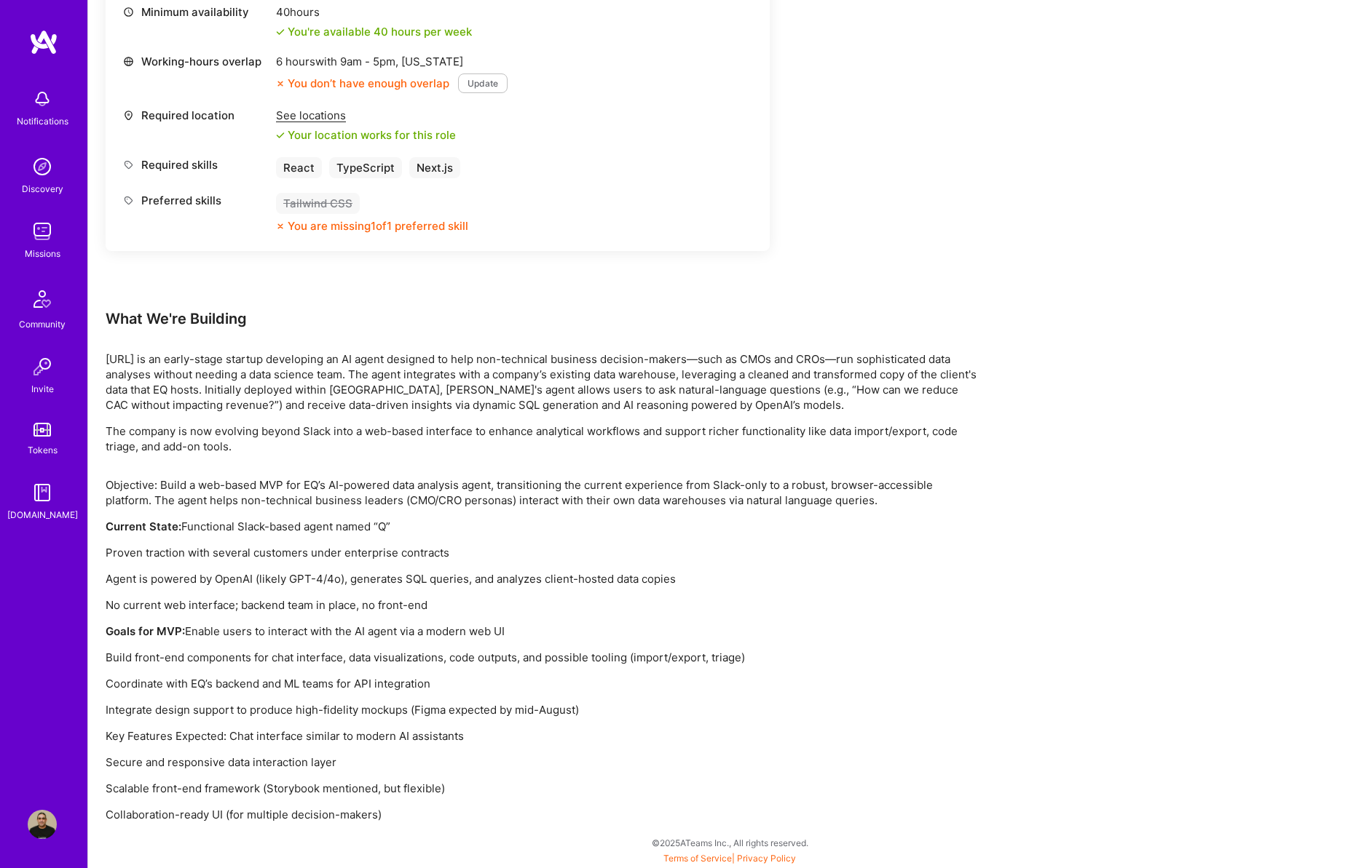
scroll to position [0, 0]
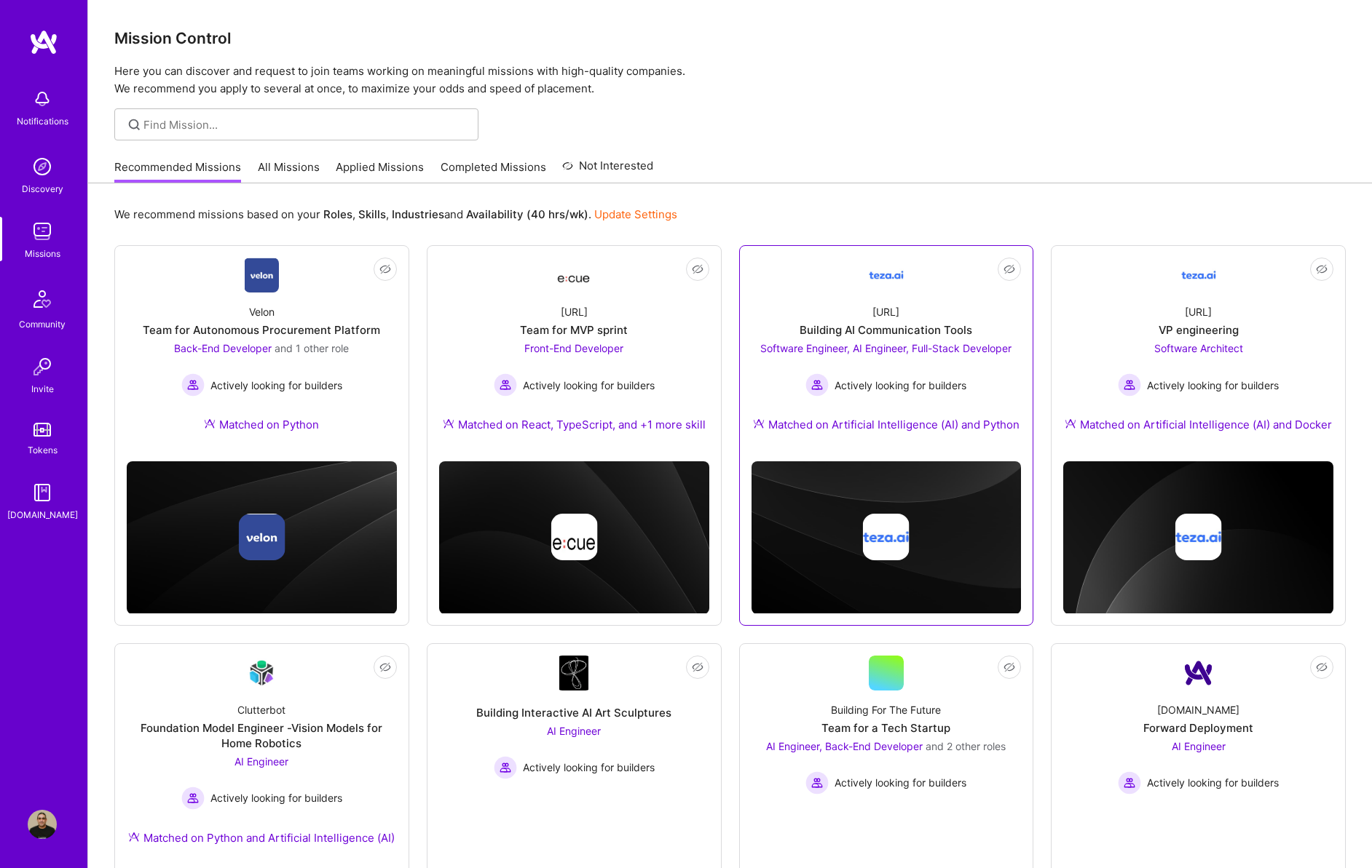
click at [989, 350] on span "Software Engineer, AI Engineer, Full-Stack Developer" at bounding box center [886, 348] width 251 height 12
